Goal: Transaction & Acquisition: Obtain resource

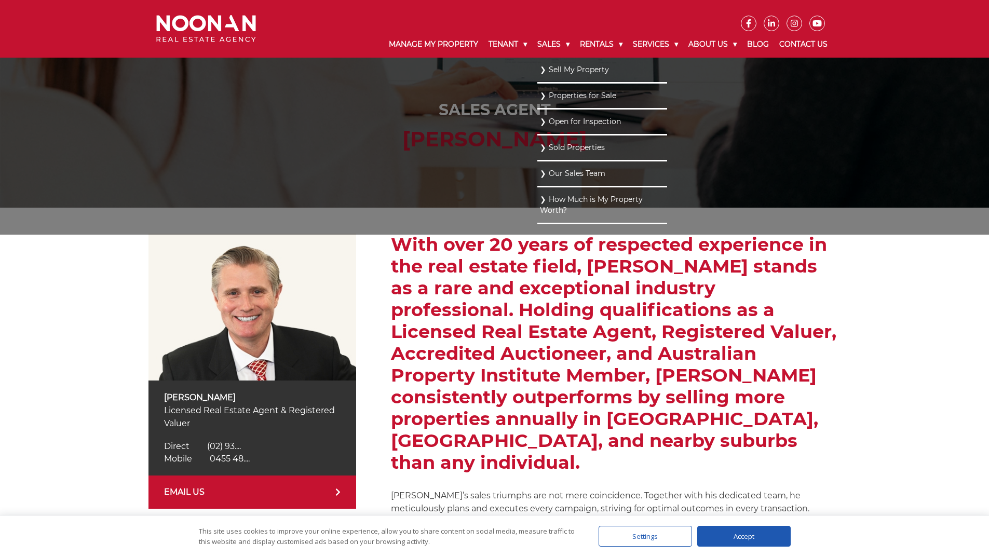
click at [540, 207] on link "How Much is My Property Worth?" at bounding box center [602, 205] width 125 height 25
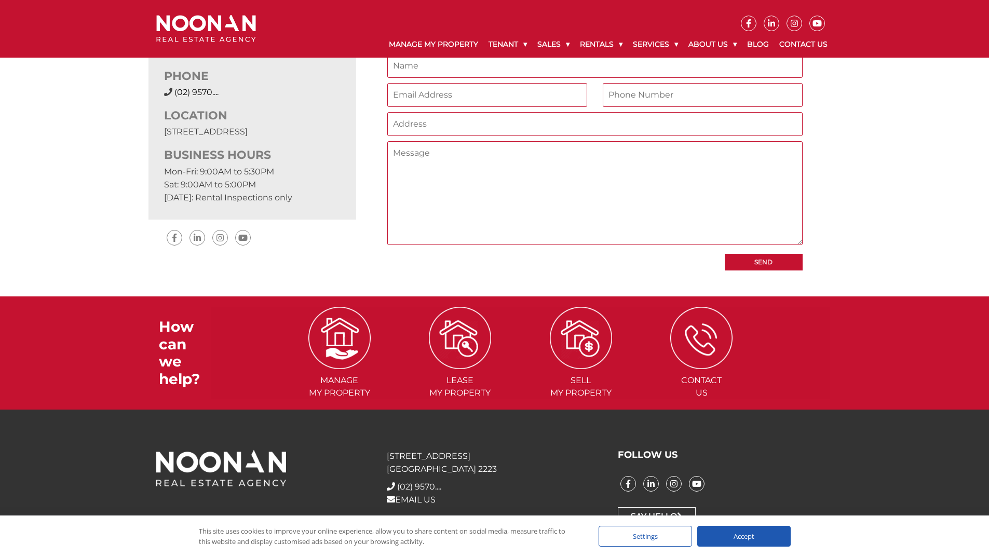
scroll to position [366, 0]
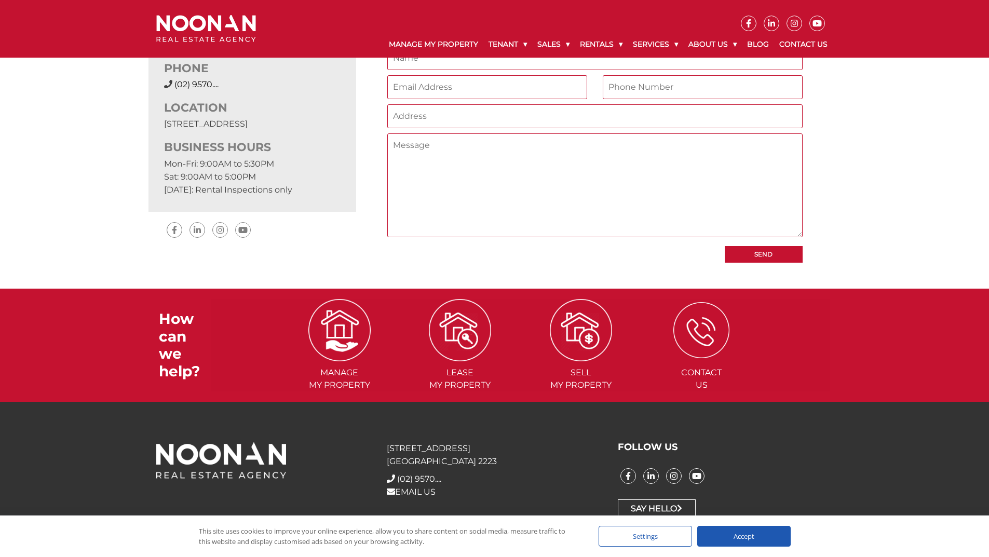
click at [691, 330] on img at bounding box center [701, 330] width 56 height 56
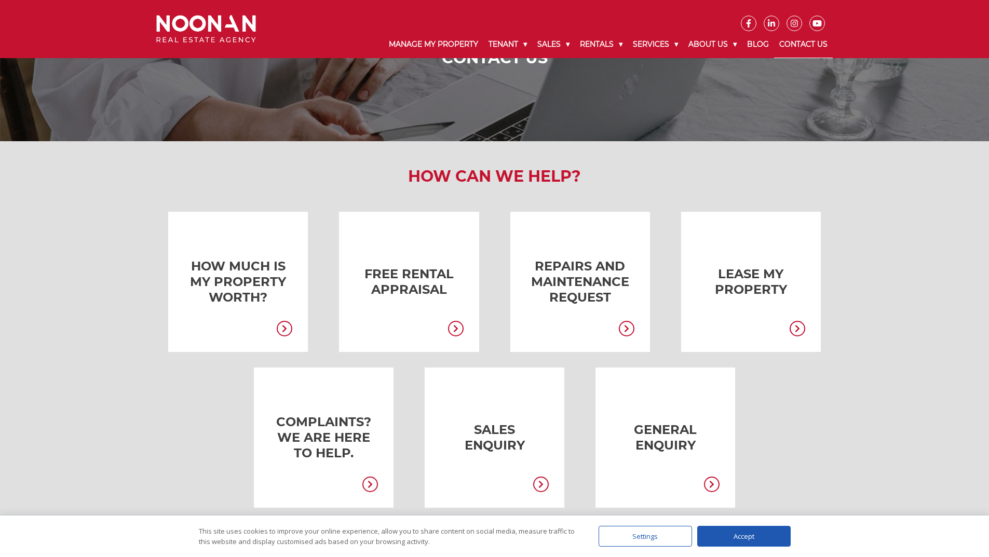
scroll to position [156, 0]
